Goal: Information Seeking & Learning: Learn about a topic

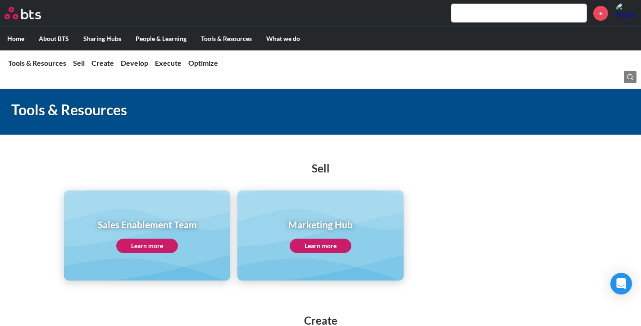
click at [627, 92] on div "Tools & Resources" at bounding box center [320, 112] width 641 height 46
click at [633, 74] on icon at bounding box center [629, 76] width 7 height 7
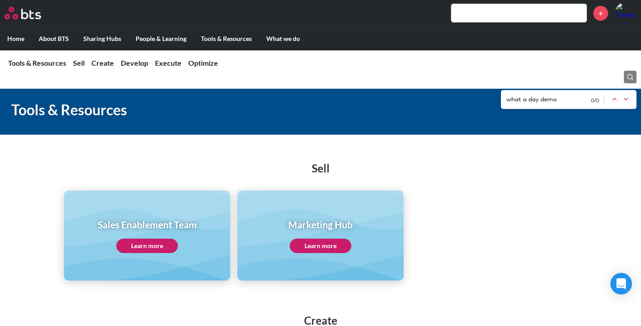
type input "what a day demo"
drag, startPoint x: 538, startPoint y: 18, endPoint x: 519, endPoint y: 3, distance: 24.0
click at [538, 18] on input "text" at bounding box center [518, 13] width 135 height 18
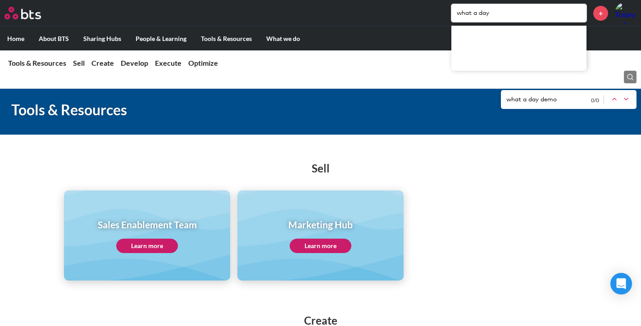
type input "what a day"
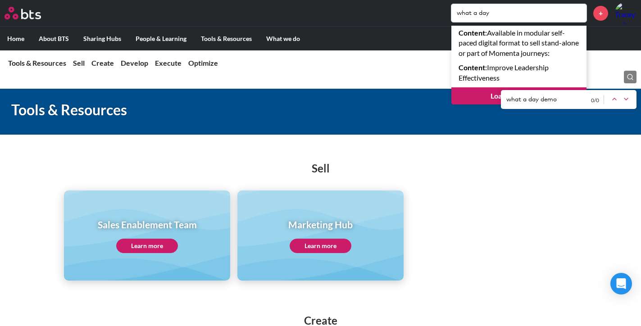
click at [514, 24] on div "MENU what a day Content : Available in modular self-paced digital format to sel…" at bounding box center [320, 13] width 641 height 27
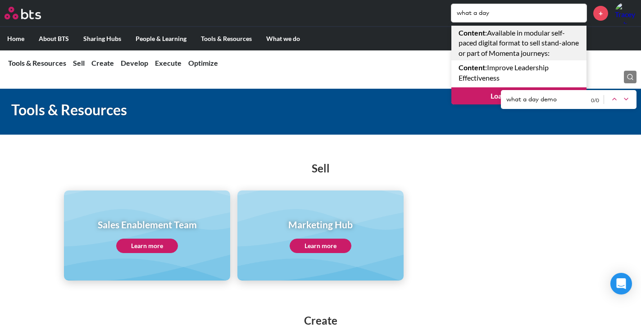
click at [520, 41] on link "Content : Available in modular self-paced digital format to sell stand-alone or…" at bounding box center [518, 43] width 135 height 35
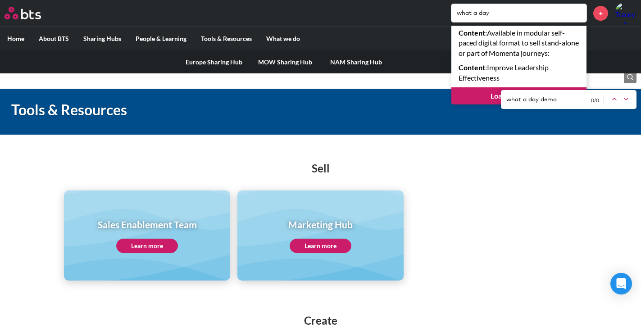
click at [198, 59] on link "Europe Sharing Hub" at bounding box center [213, 61] width 71 height 23
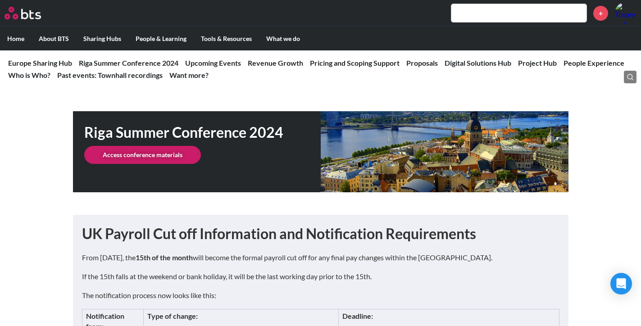
scroll to position [315, 0]
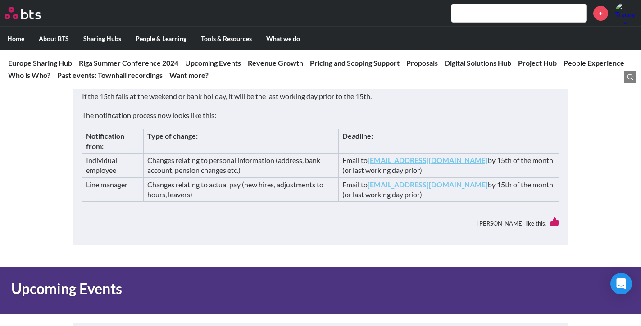
click at [483, 6] on input "text" at bounding box center [518, 13] width 135 height 18
paste input "Leadership iLead Challenge"
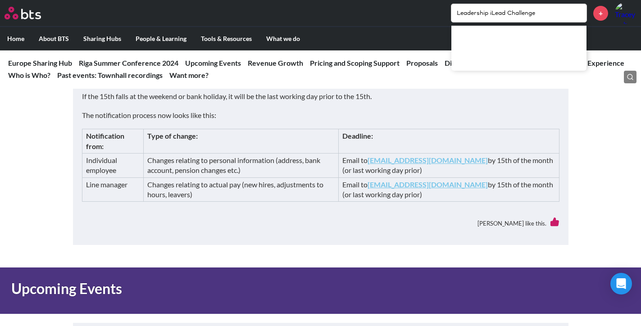
type input "Leadership iLead Challenge"
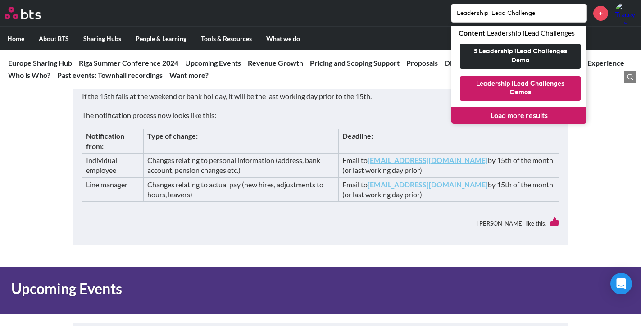
click at [540, 90] on button "Leadership iLead Challenges Demos" at bounding box center [520, 88] width 121 height 25
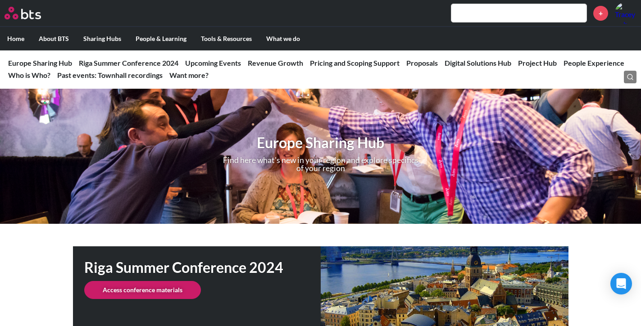
click at [534, 16] on input "text" at bounding box center [518, 13] width 135 height 18
click at [540, 16] on input "text" at bounding box center [518, 13] width 135 height 18
paste input "Leadership iLead Challenge"
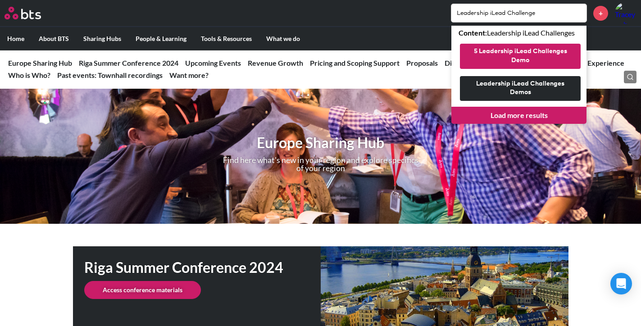
type input "Leadership iLead Challenge"
click at [542, 54] on button "5 Leadership iLead Challenges Demo" at bounding box center [520, 56] width 121 height 25
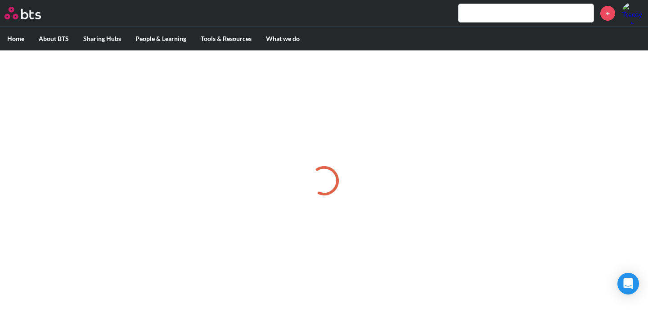
click at [520, 10] on input "text" at bounding box center [526, 13] width 135 height 18
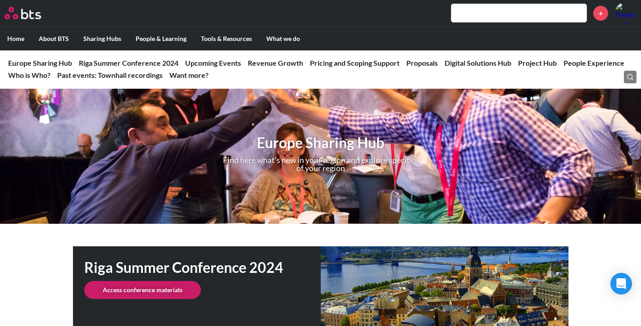
paste input "Leadership iLead Challenge"
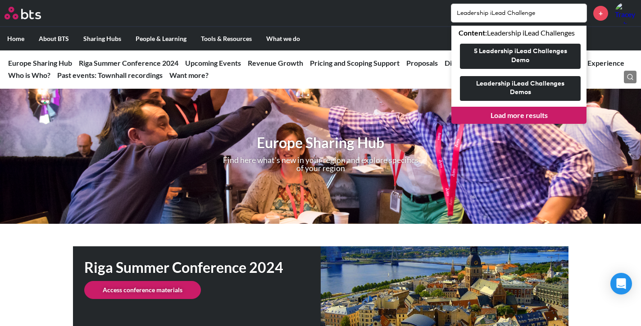
type input "Leadership iLead Challenge"
click at [526, 114] on link "Load more results" at bounding box center [518, 115] width 135 height 17
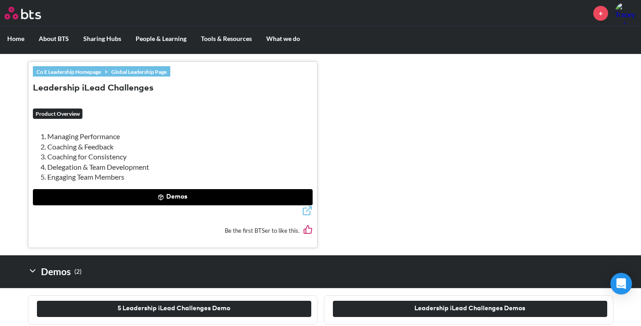
scroll to position [284, 0]
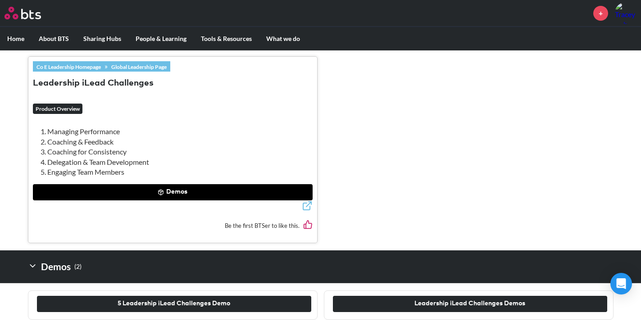
click at [168, 191] on button "Demos" at bounding box center [173, 192] width 280 height 16
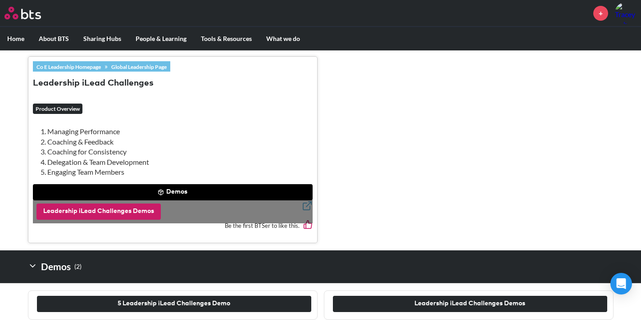
click at [127, 215] on button "Leadership iLead Challenges Demos" at bounding box center [98, 212] width 124 height 16
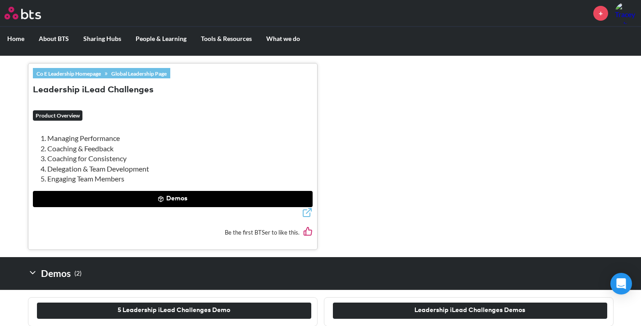
scroll to position [284, 0]
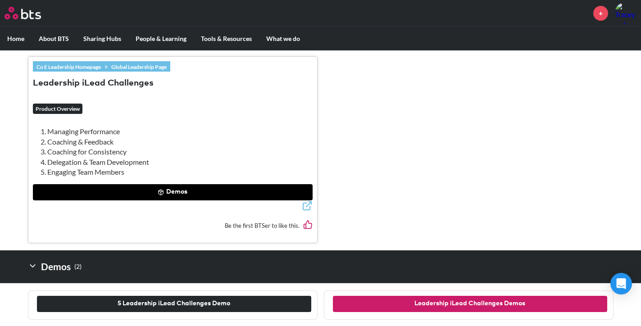
click at [357, 296] on button "Leadership iLead Challenges Demos" at bounding box center [470, 304] width 274 height 16
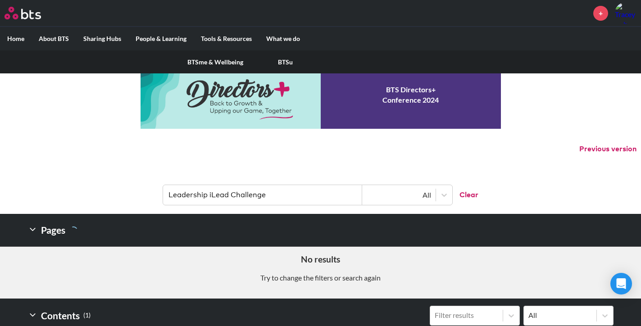
click at [150, 37] on label "People & Learning" at bounding box center [160, 38] width 65 height 23
click at [0, 0] on input "People & Learning" at bounding box center [0, 0] width 0 height 0
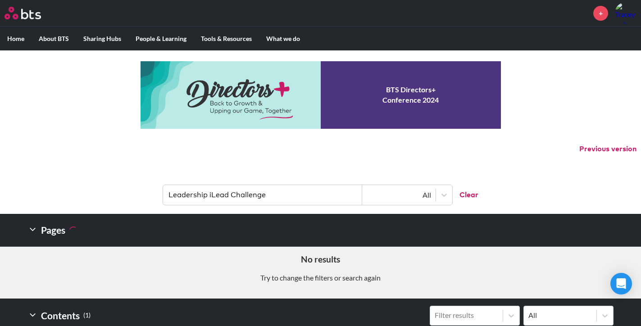
click at [327, 195] on input "Leadership iLead Challenge" at bounding box center [262, 195] width 199 height 20
drag, startPoint x: 313, startPoint y: 195, endPoint x: 167, endPoint y: 185, distance: 146.2
click at [167, 185] on header "Leadership iLead Challenge All Clear" at bounding box center [320, 190] width 641 height 47
paste input "text"
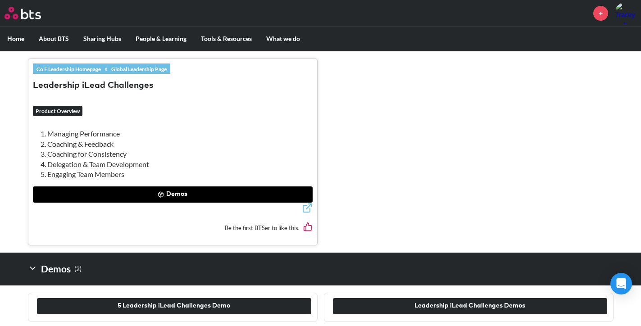
scroll to position [284, 0]
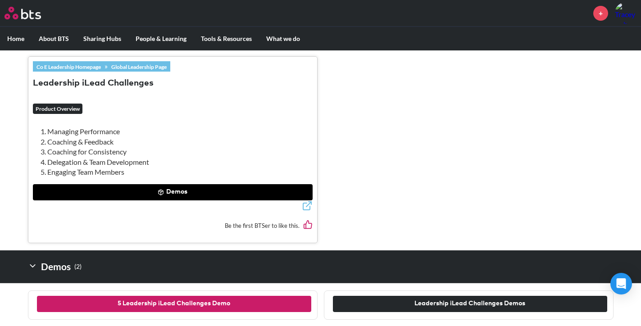
type input "Leadership iLead Challenge"
click at [162, 303] on button "5 Leadership iLead Challenges Demo" at bounding box center [174, 304] width 274 height 16
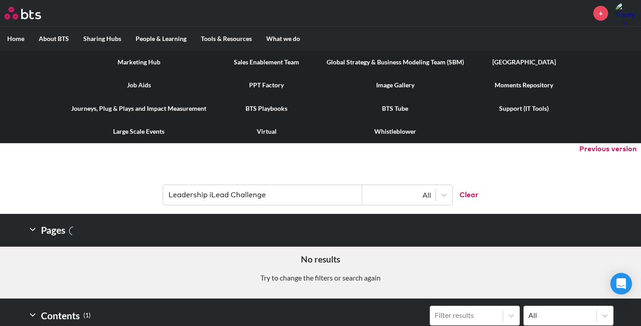
click at [233, 38] on label "Tools & Resources" at bounding box center [226, 38] width 65 height 23
click at [0, 0] on input "Tools & Resources" at bounding box center [0, 0] width 0 height 0
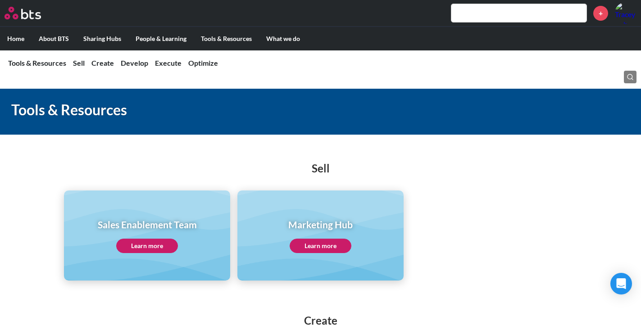
click at [163, 246] on link "Learn more" at bounding box center [147, 246] width 62 height 14
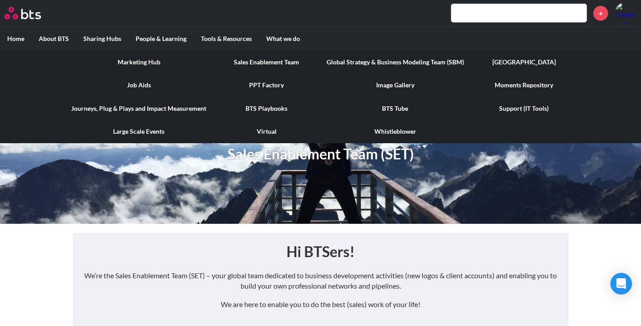
click at [374, 60] on link "Global Strategy & Business Modeling Team (SBM)" at bounding box center [395, 61] width 152 height 23
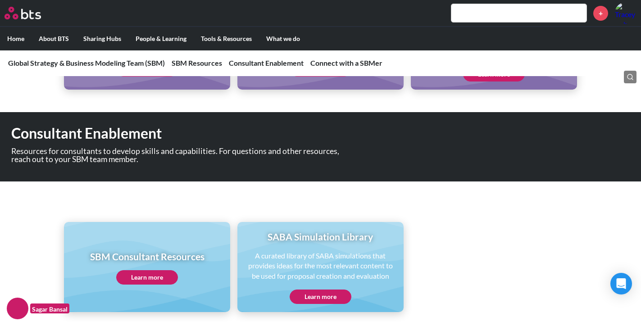
scroll to position [585, 0]
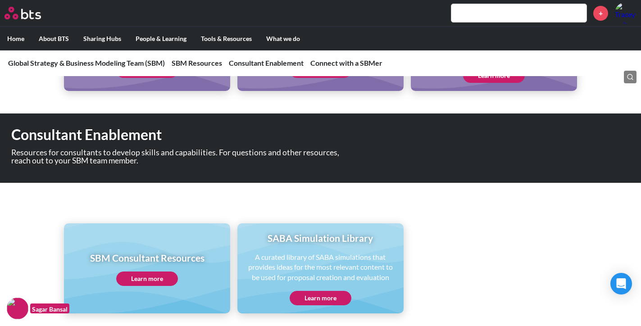
click at [366, 26] on div "MENU +" at bounding box center [320, 13] width 641 height 27
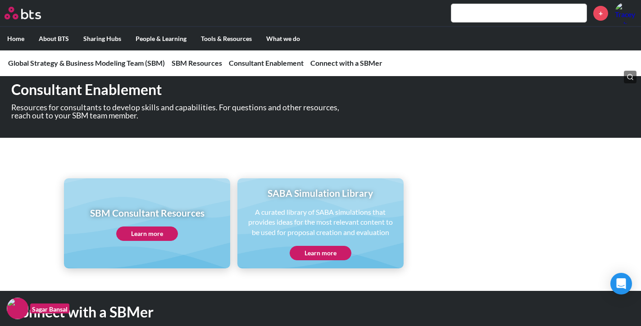
click at [325, 256] on link "Learn more" at bounding box center [321, 253] width 62 height 14
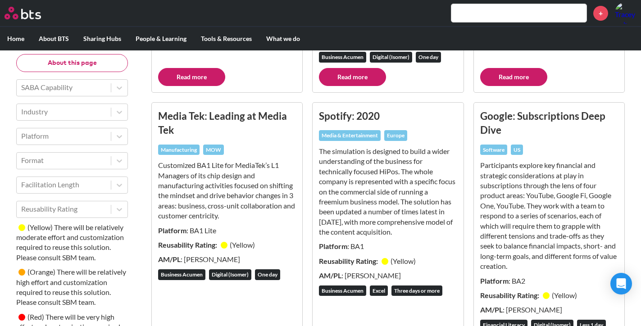
scroll to position [1306, 0]
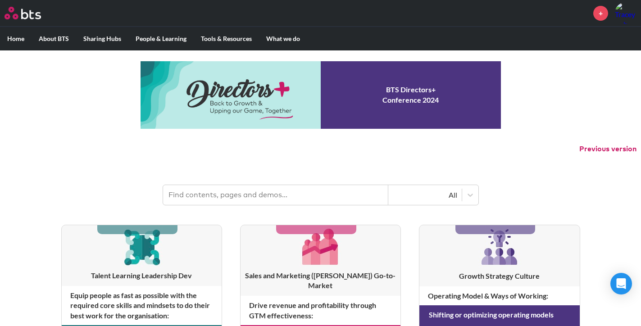
click at [249, 194] on input "text" at bounding box center [275, 195] width 225 height 20
paste input "W"
click at [252, 190] on input "text" at bounding box center [275, 195] width 225 height 20
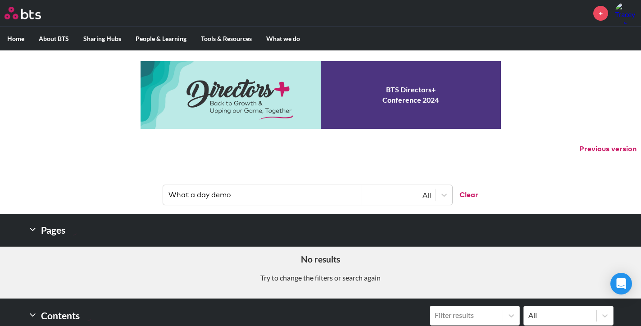
type input "What a day demo"
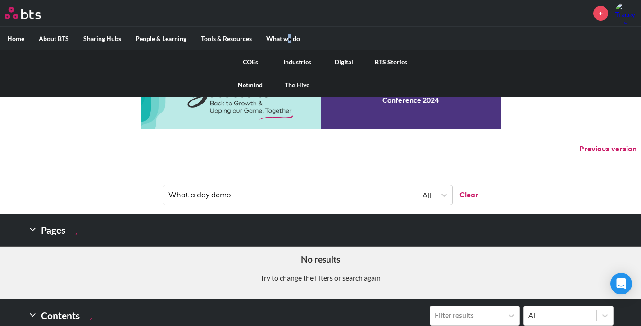
click at [289, 36] on label "What we do" at bounding box center [283, 38] width 48 height 23
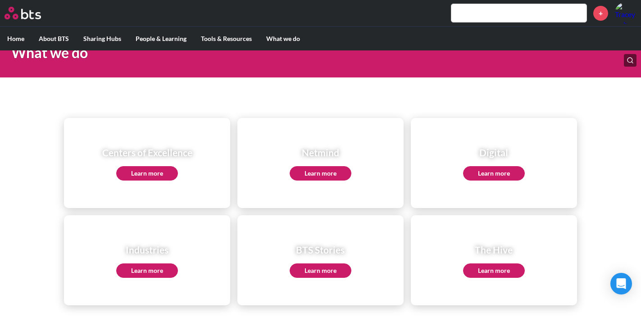
scroll to position [90, 0]
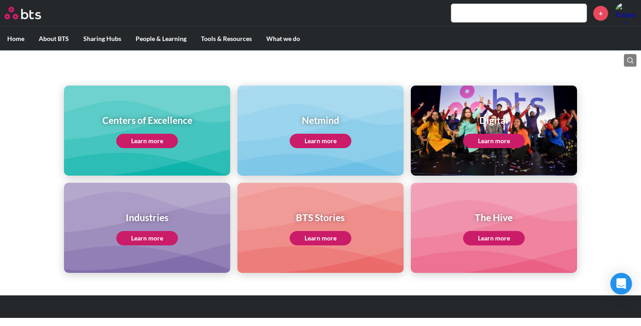
click at [144, 136] on link "Learn more" at bounding box center [147, 141] width 62 height 14
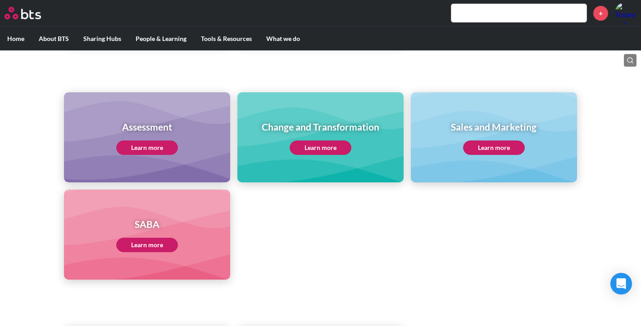
scroll to position [360, 0]
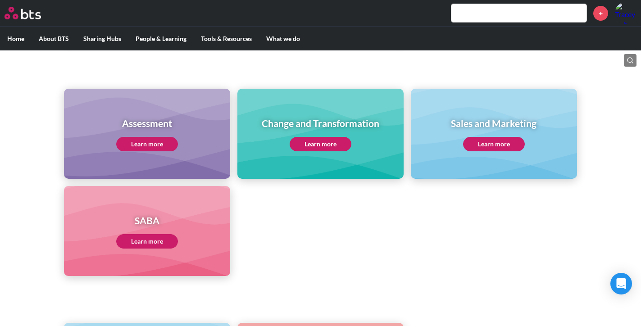
click at [162, 151] on div "Assessment Learn more" at bounding box center [147, 134] width 166 height 90
click at [161, 146] on link "Learn more" at bounding box center [147, 144] width 62 height 14
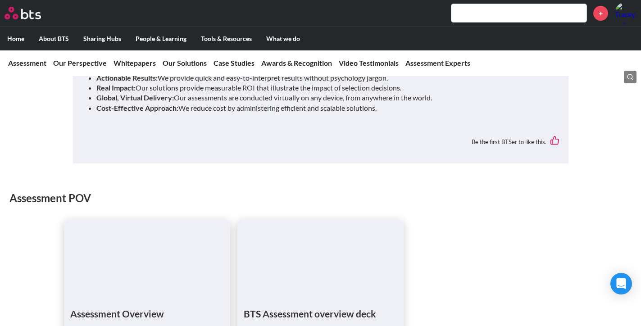
scroll to position [676, 0]
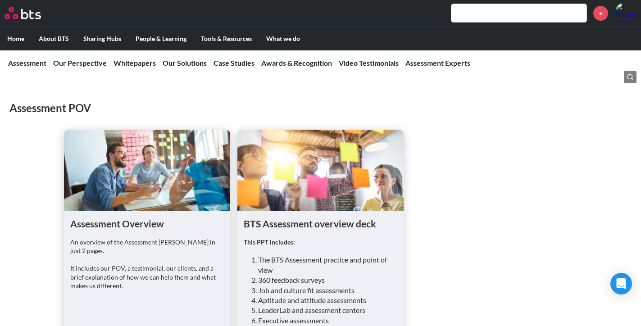
click at [122, 217] on h1 "Assessment Overview" at bounding box center [147, 223] width 154 height 13
click at [126, 217] on h1 "Assessment Overview" at bounding box center [147, 223] width 154 height 13
click at [145, 162] on figure at bounding box center [147, 170] width 166 height 81
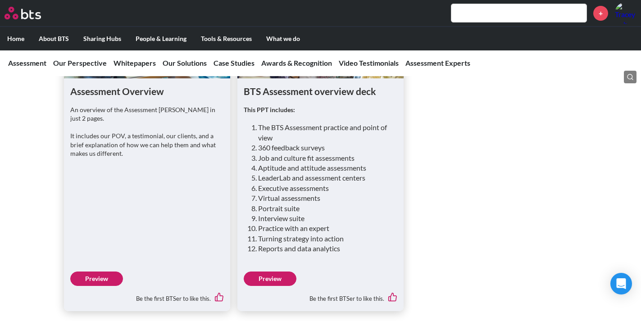
scroll to position [811, 0]
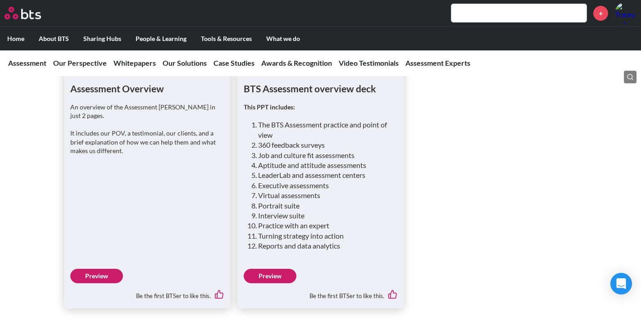
click at [109, 269] on link "Preview" at bounding box center [96, 276] width 53 height 14
click at [281, 269] on link "Preview" at bounding box center [270, 276] width 53 height 14
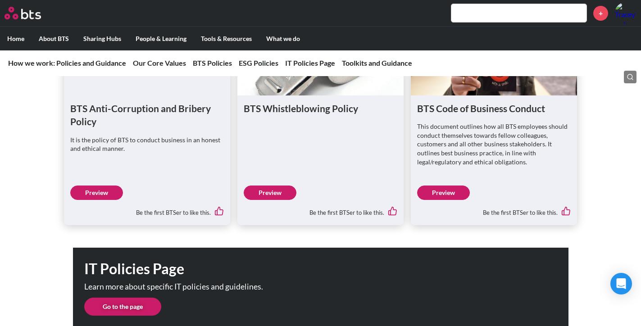
scroll to position [1339, 0]
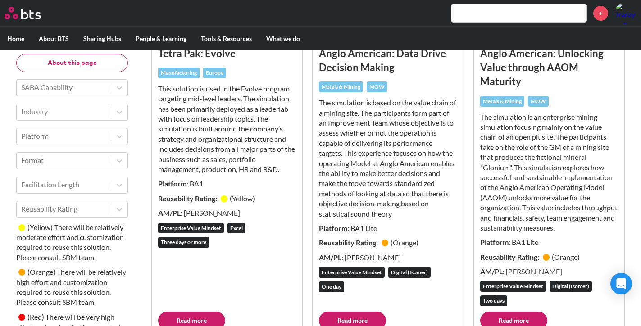
scroll to position [225, 0]
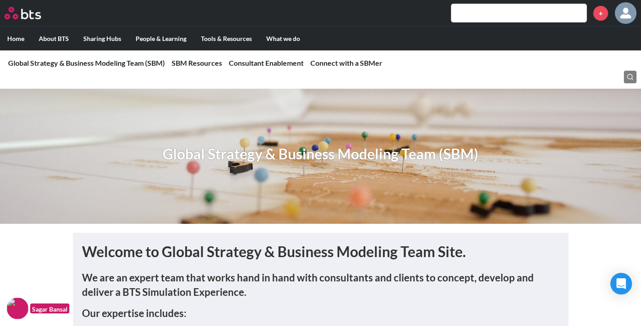
scroll to position [630, 0]
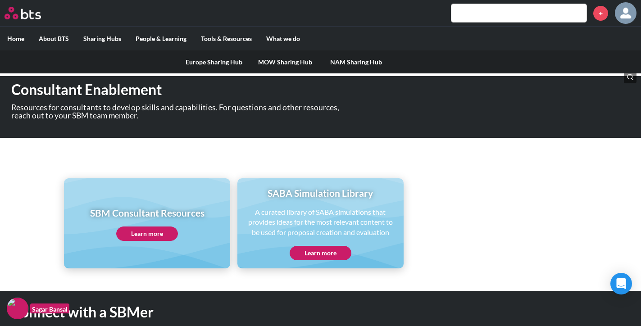
click at [102, 35] on label "Sharing Hubs" at bounding box center [102, 38] width 52 height 23
click at [0, 0] on input "Sharing Hubs" at bounding box center [0, 0] width 0 height 0
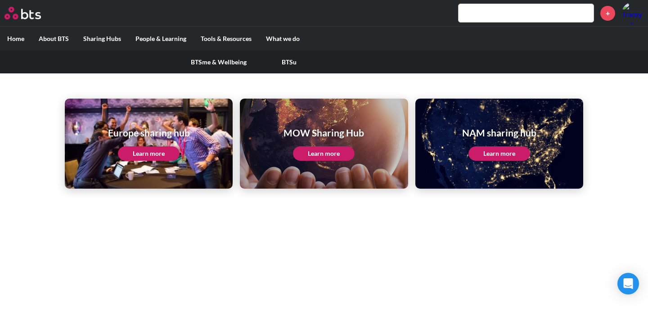
click at [164, 35] on label "People & Learning" at bounding box center [160, 38] width 65 height 23
click at [0, 0] on input "People & Learning" at bounding box center [0, 0] width 0 height 0
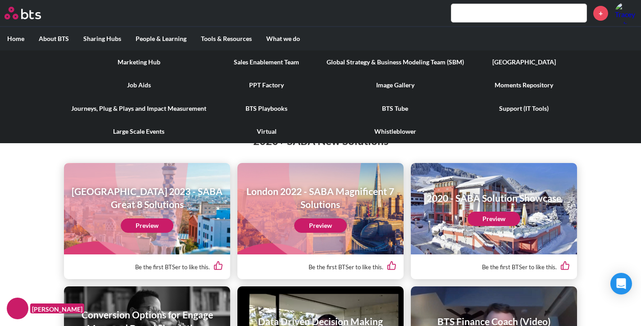
scroll to position [1486, 0]
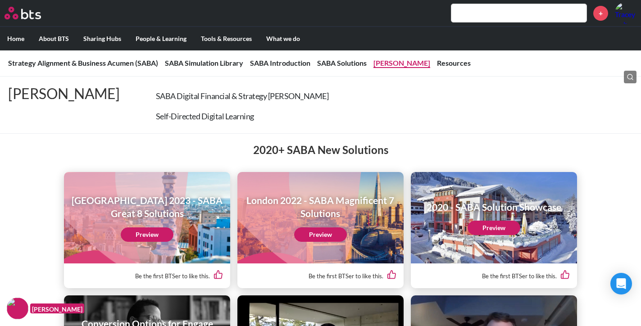
click at [385, 63] on link "Sims" at bounding box center [401, 63] width 57 height 9
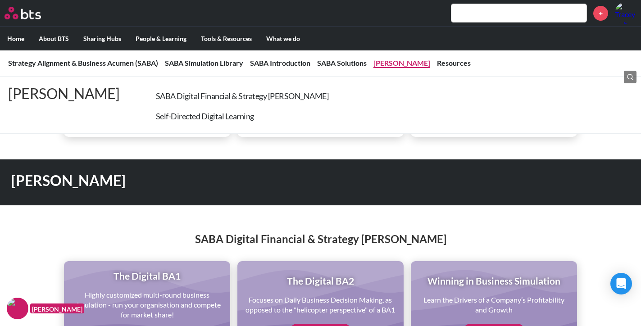
scroll to position [1804, 0]
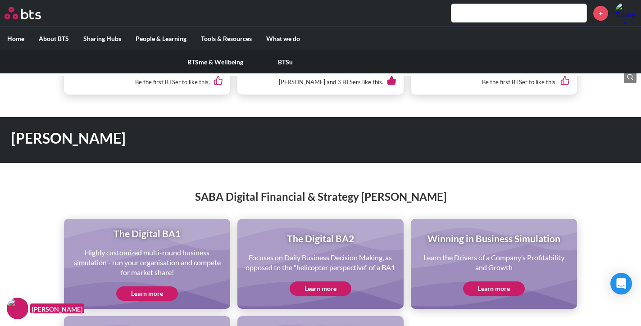
click at [164, 36] on label "People & Learning" at bounding box center [160, 38] width 65 height 23
click at [0, 0] on input "People & Learning" at bounding box center [0, 0] width 0 height 0
